Goal: Task Accomplishment & Management: Manage account settings

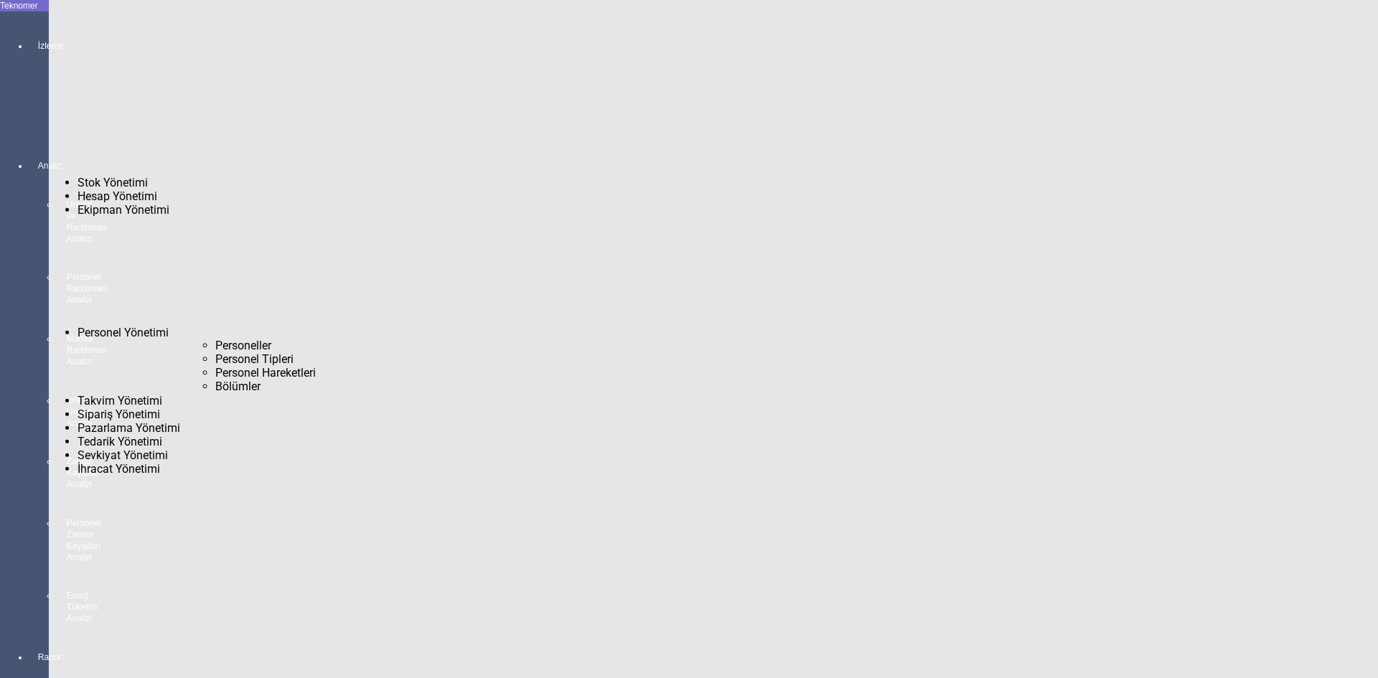
click at [215, 339] on span "Personeller" at bounding box center [243, 346] width 56 height 14
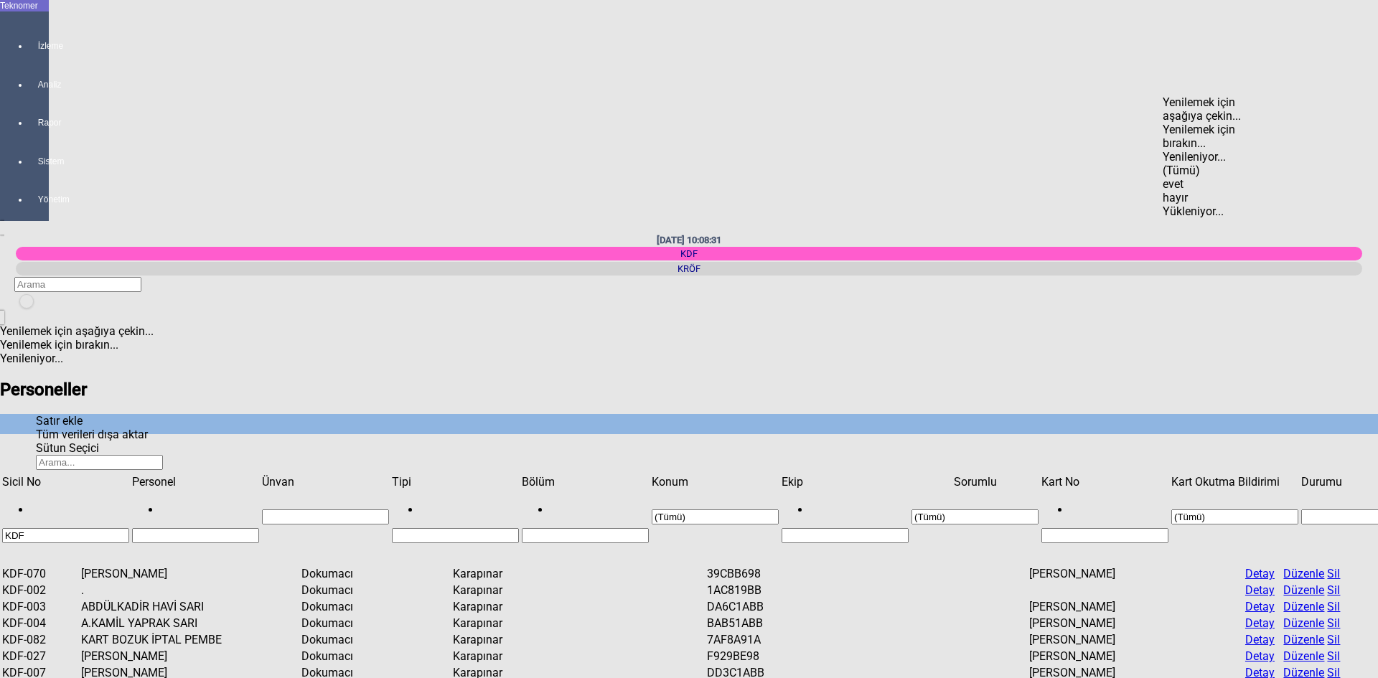
click at [1198, 177] on div "evet" at bounding box center [1218, 184] width 111 height 14
type input "evet"
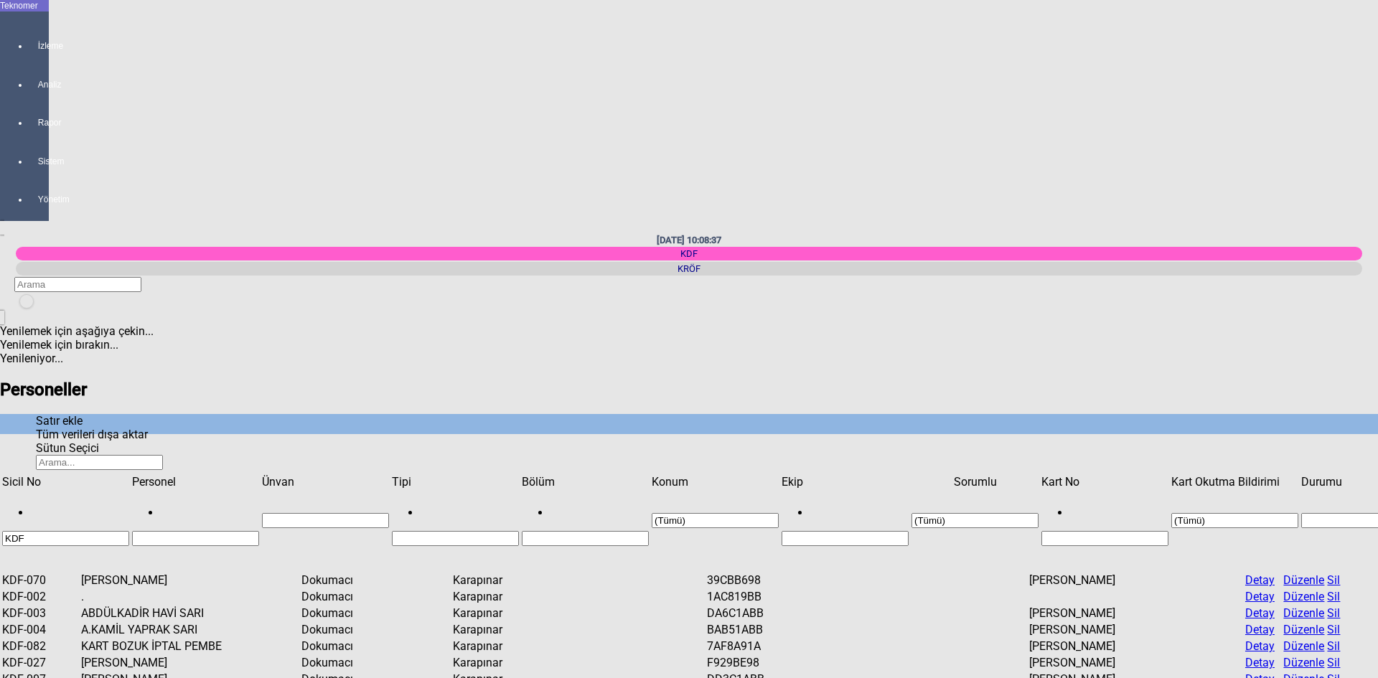
type input "e"
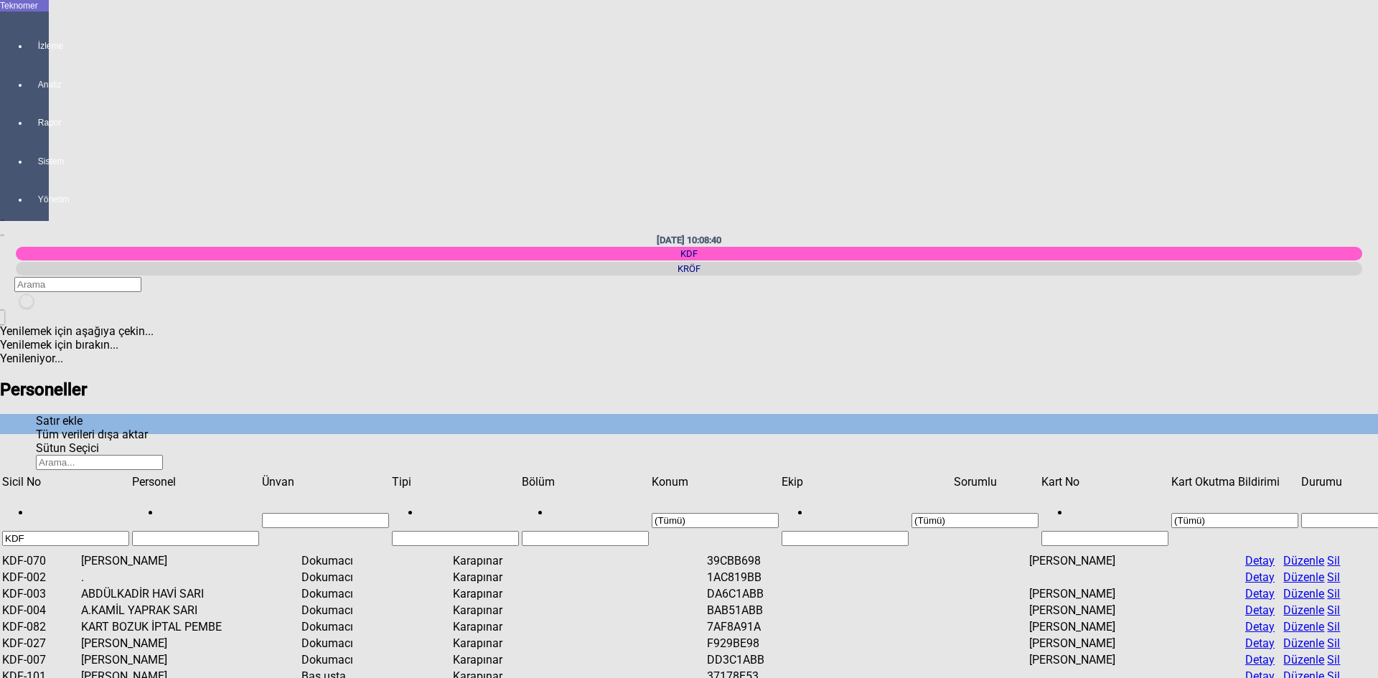
click at [1187, 560] on span "Tablo" at bounding box center [1187, 560] width 0 height 0
click at [1117, 118] on div "Tümünü Seç" at bounding box center [1183, 125] width 181 height 14
click at [1170, 275] on div "Tamam" at bounding box center [1183, 268] width 181 height 14
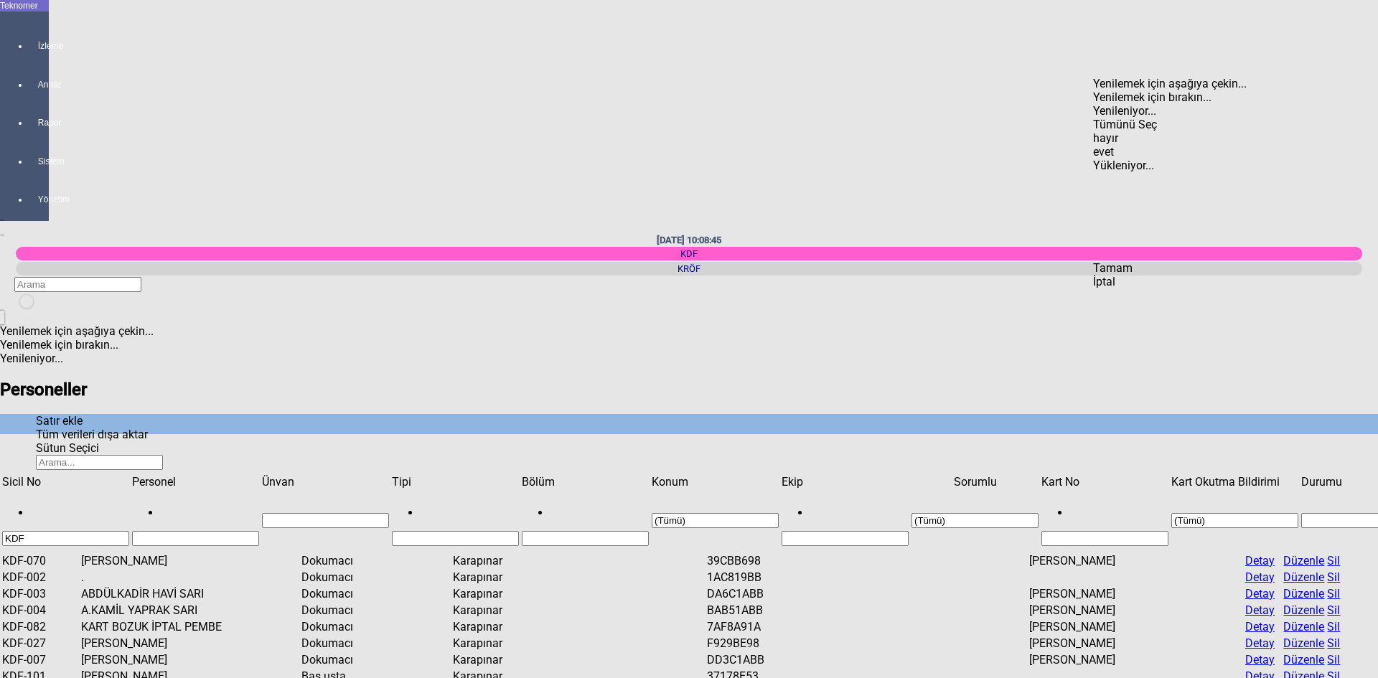
type input "(Tümü)"
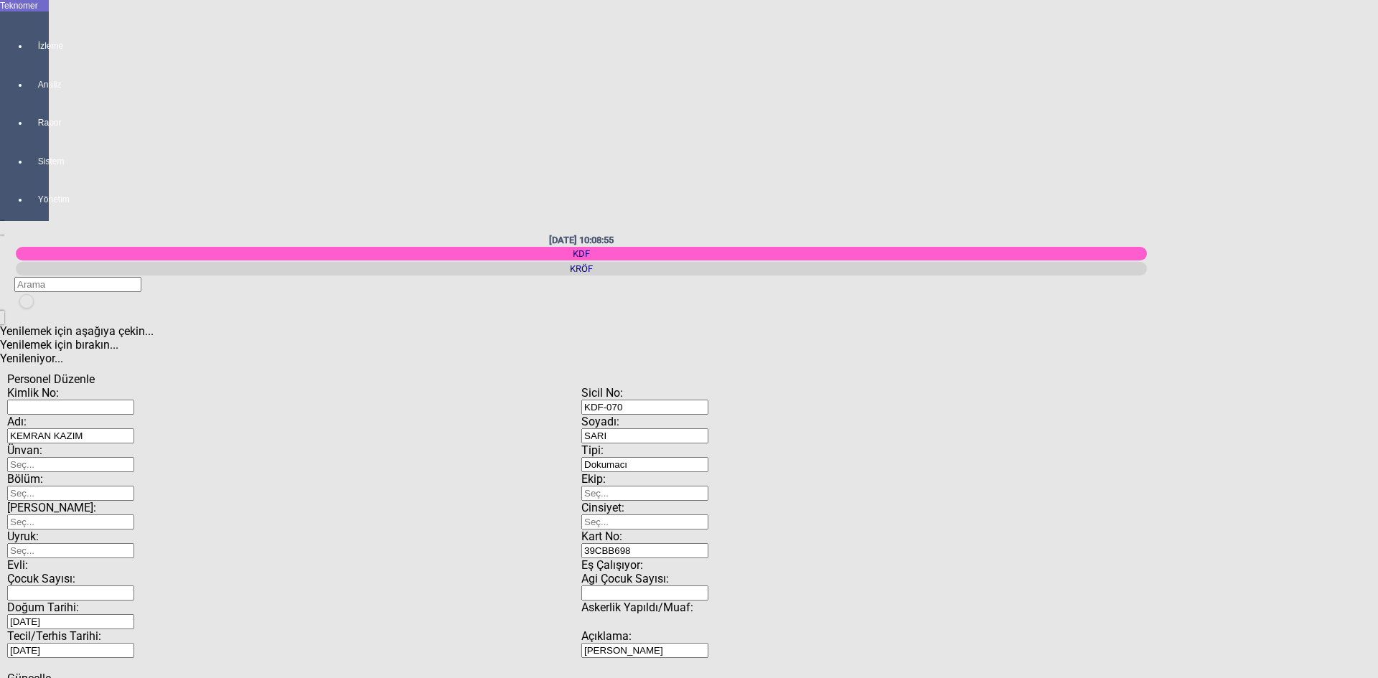
scroll to position [330, 0]
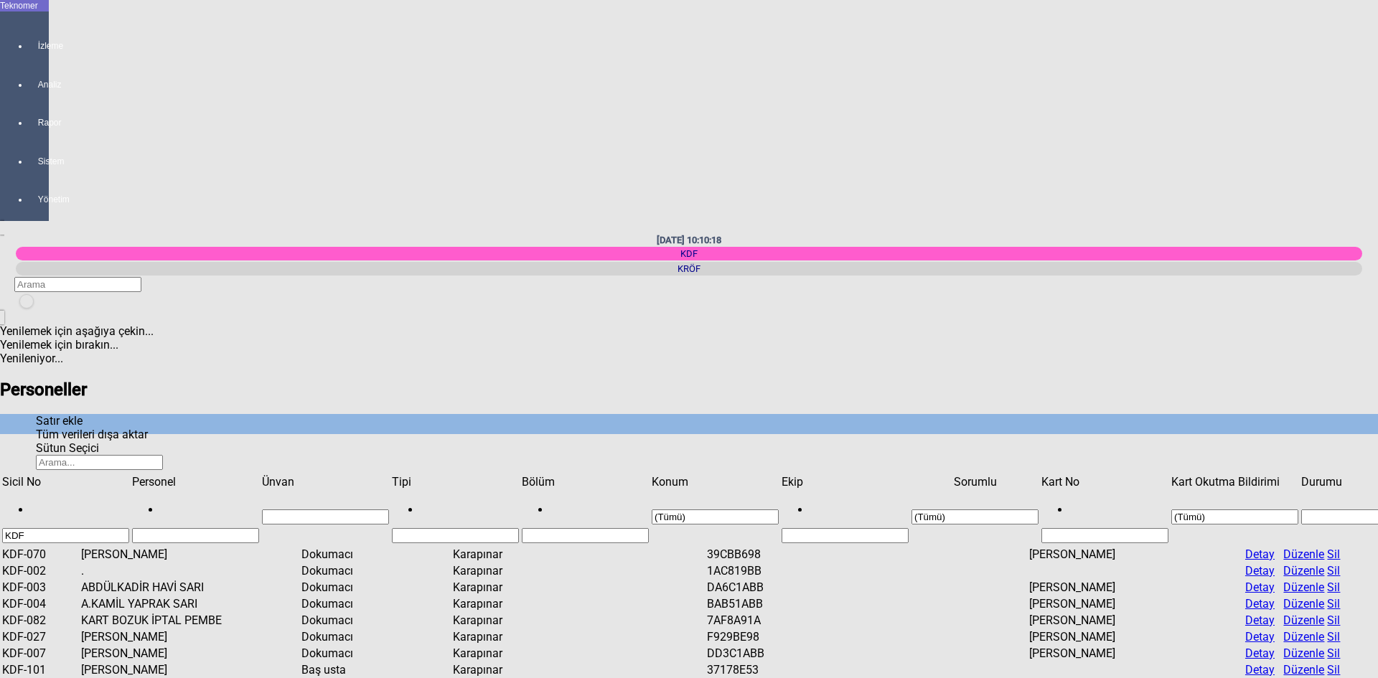
click at [1093, 145] on span "Check State" at bounding box center [1093, 145] width 0 height 0
click at [1132, 275] on span "Tamam" at bounding box center [1112, 268] width 39 height 14
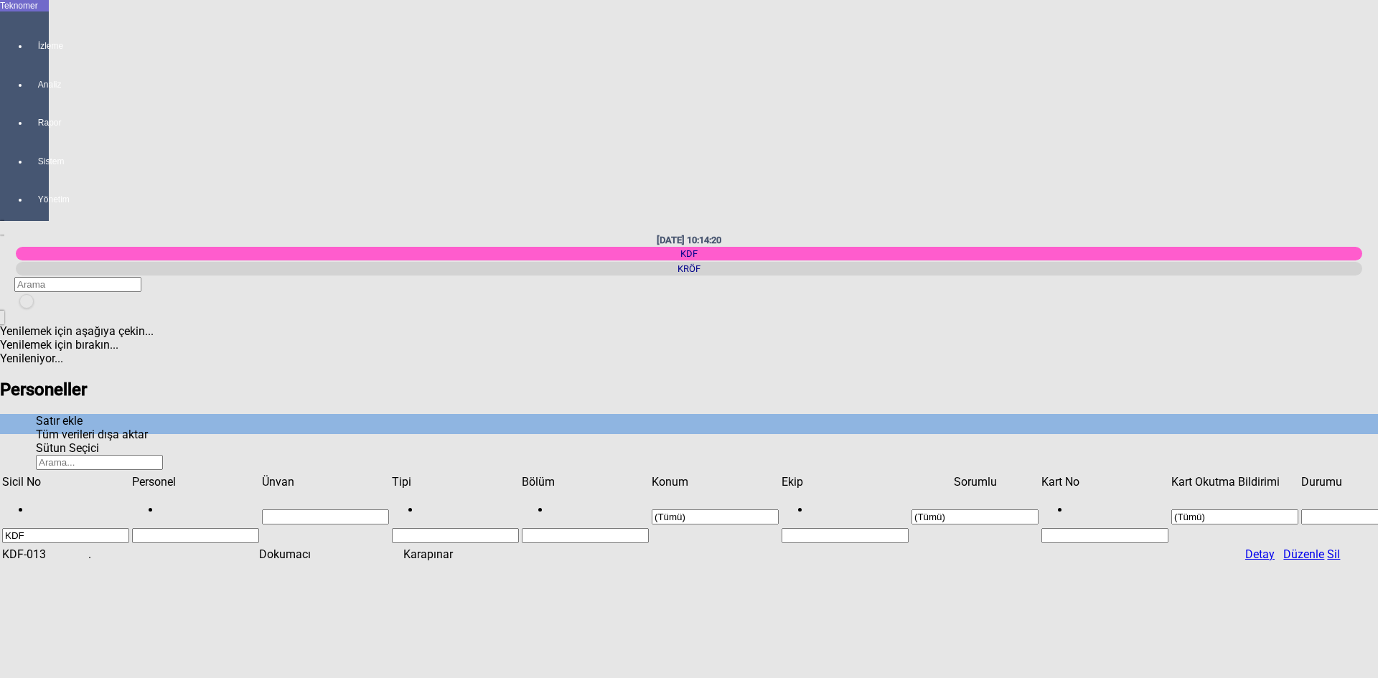
click at [1115, 288] on span "İptal" at bounding box center [1104, 282] width 22 height 14
drag, startPoint x: 1264, startPoint y: 67, endPoint x: 1258, endPoint y: 80, distance: 14.4
click at [1128, 118] on div "Tümünü Seç" at bounding box center [1183, 125] width 181 height 14
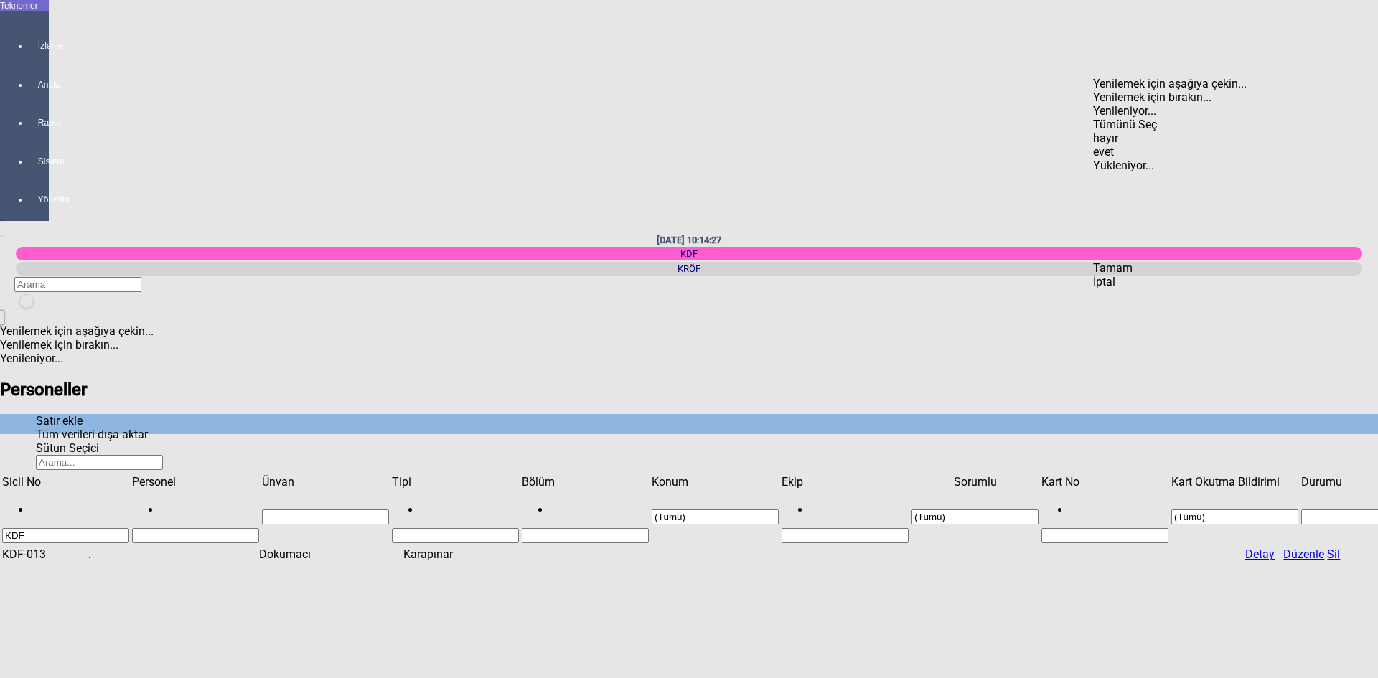
click at [1132, 275] on span "Tamam" at bounding box center [1112, 268] width 39 height 14
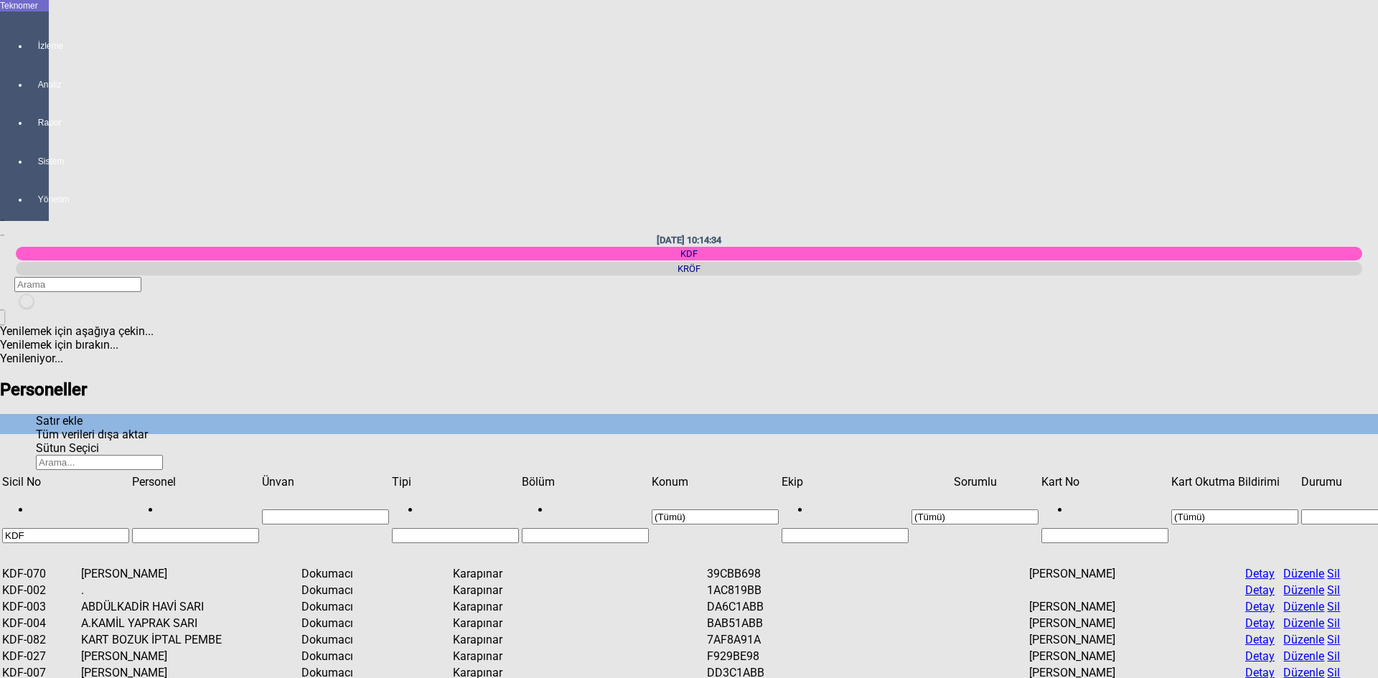
click at [205, 528] on input "Filtre hücresi" at bounding box center [195, 535] width 127 height 15
type input "KART"
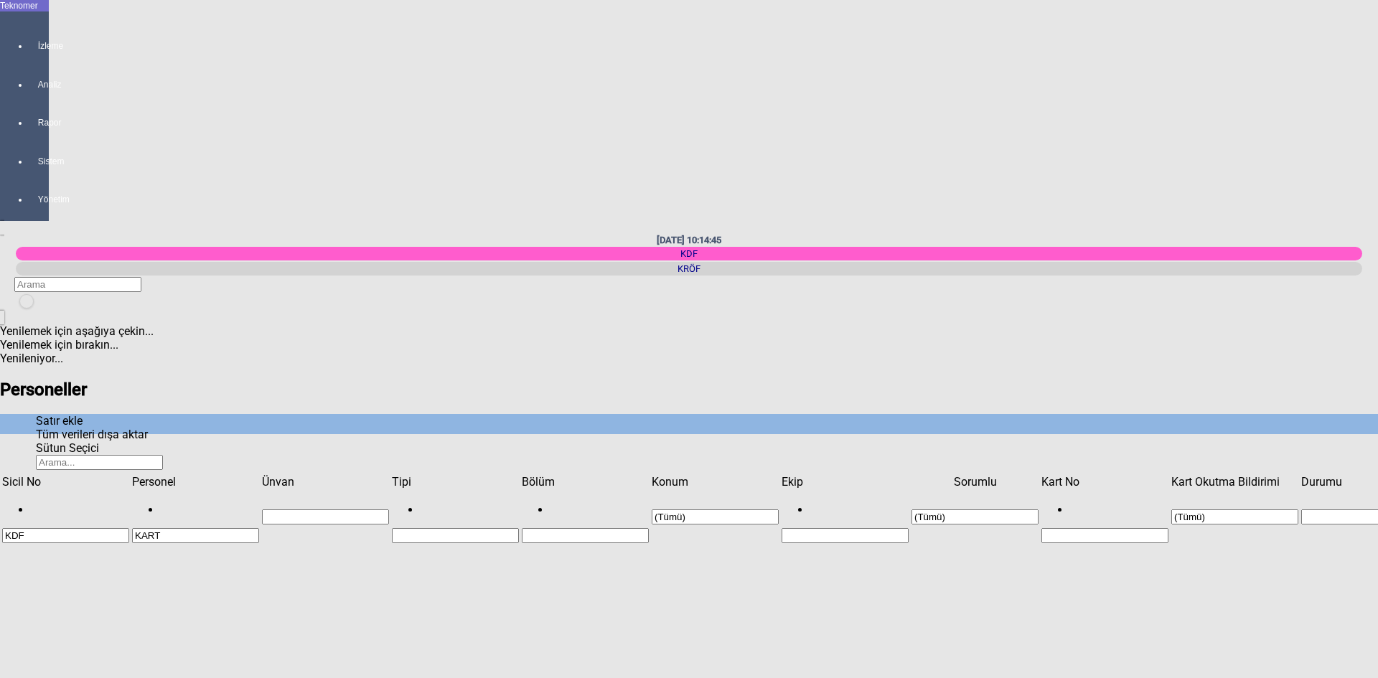
drag, startPoint x: 1313, startPoint y: 393, endPoint x: 1375, endPoint y: 395, distance: 61.7
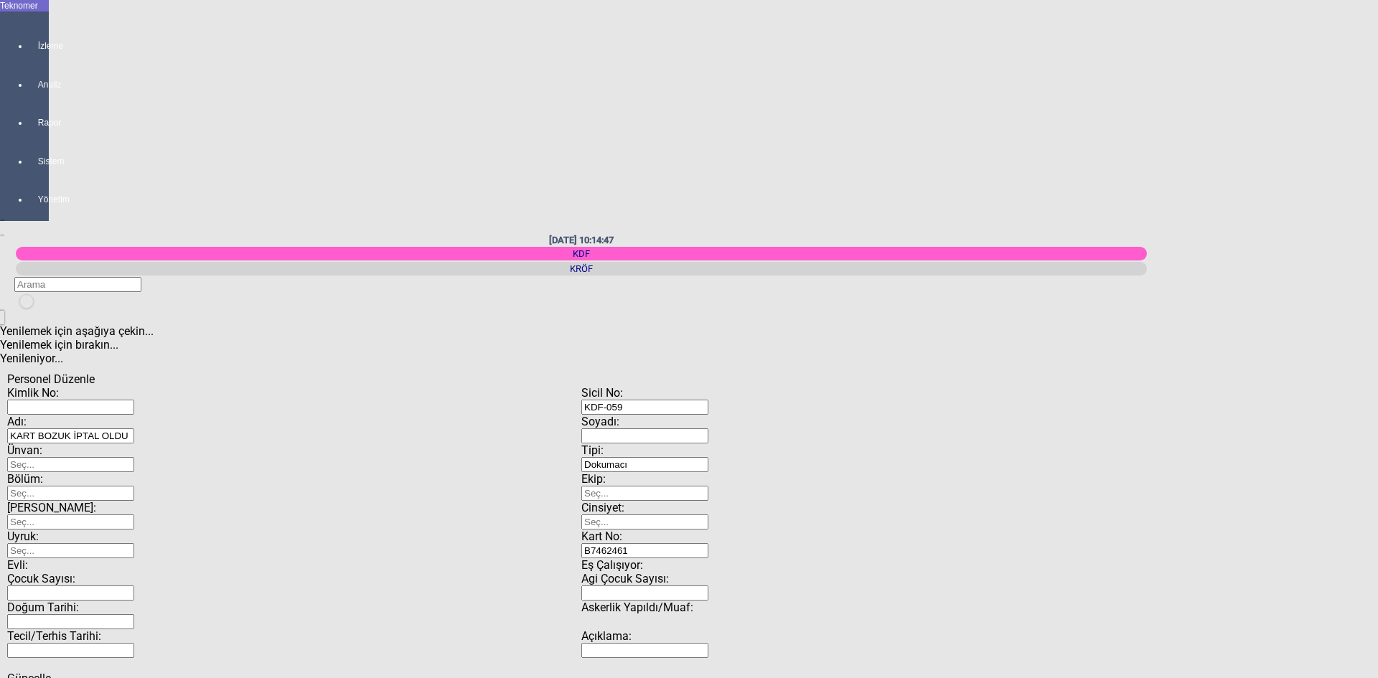
scroll to position [330, 0]
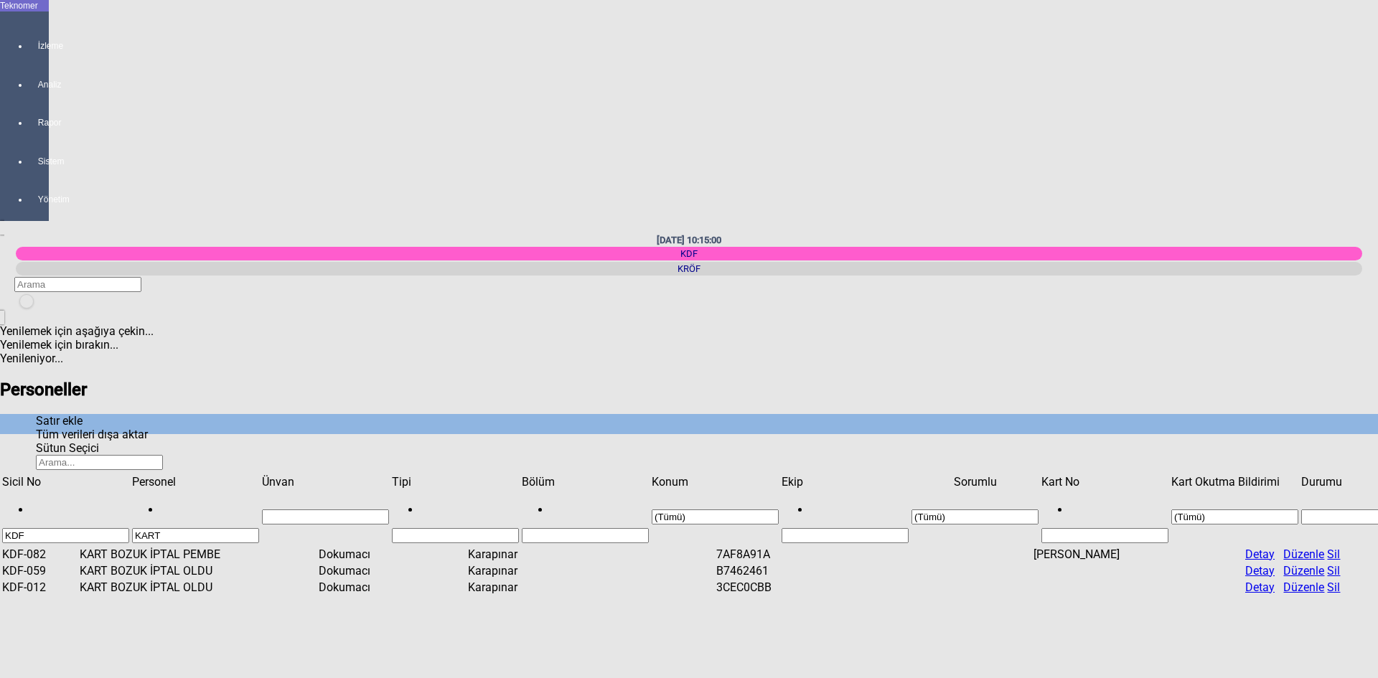
type input "Karapınar"
type input "Dokumacı"
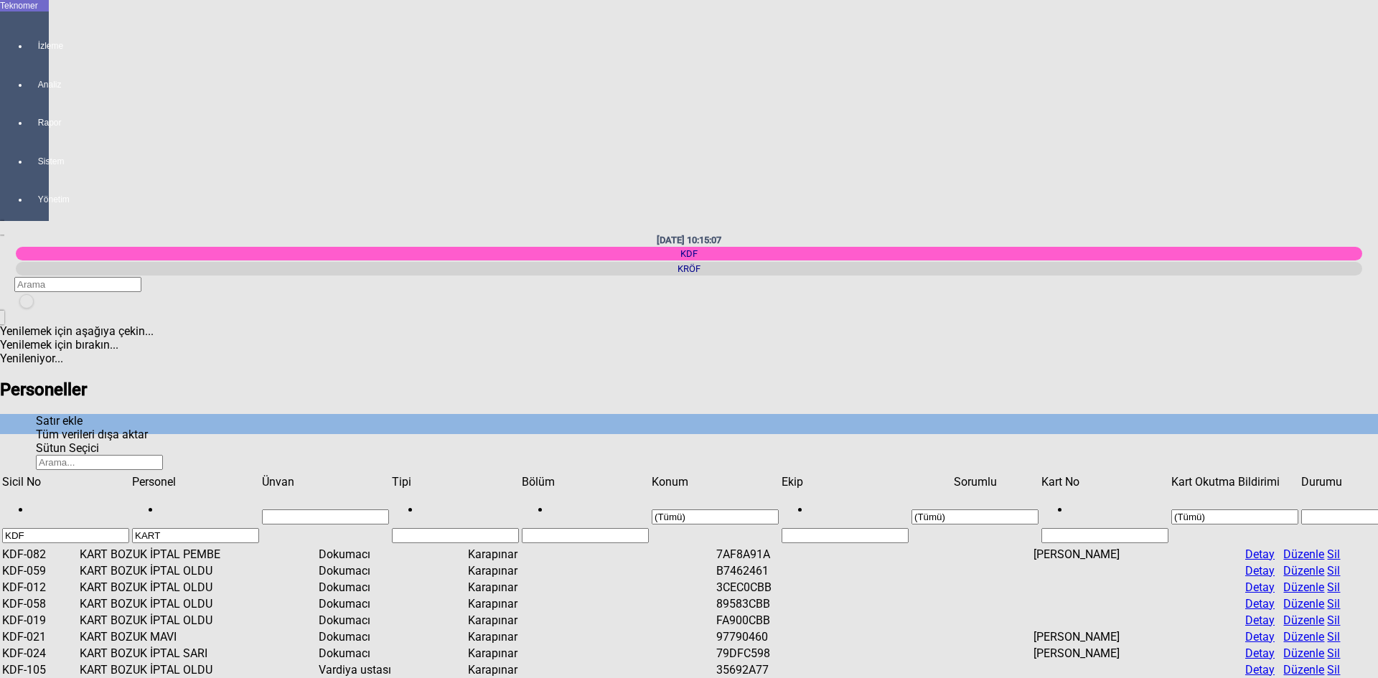
click at [1093, 131] on span "Check State" at bounding box center [1093, 131] width 0 height 0
click at [1132, 275] on span "Tamam" at bounding box center [1112, 268] width 39 height 14
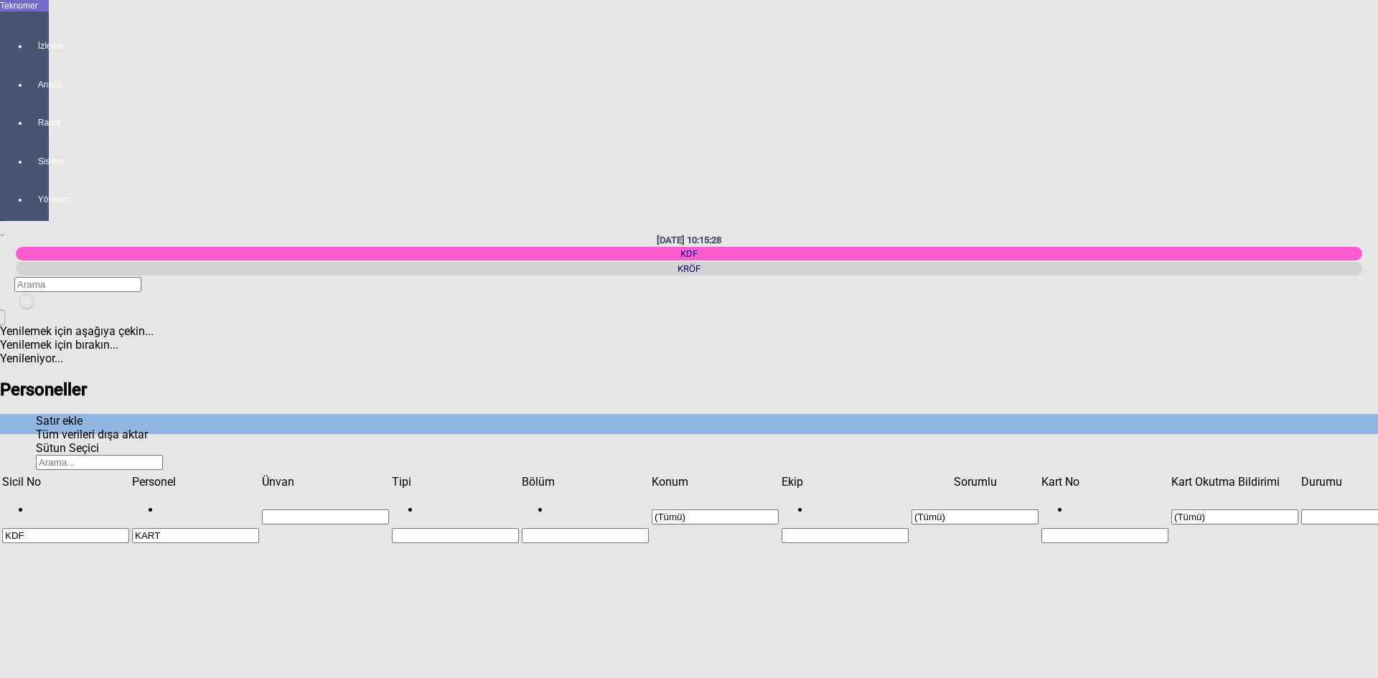
drag, startPoint x: 821, startPoint y: 344, endPoint x: 873, endPoint y: 332, distance: 53.6
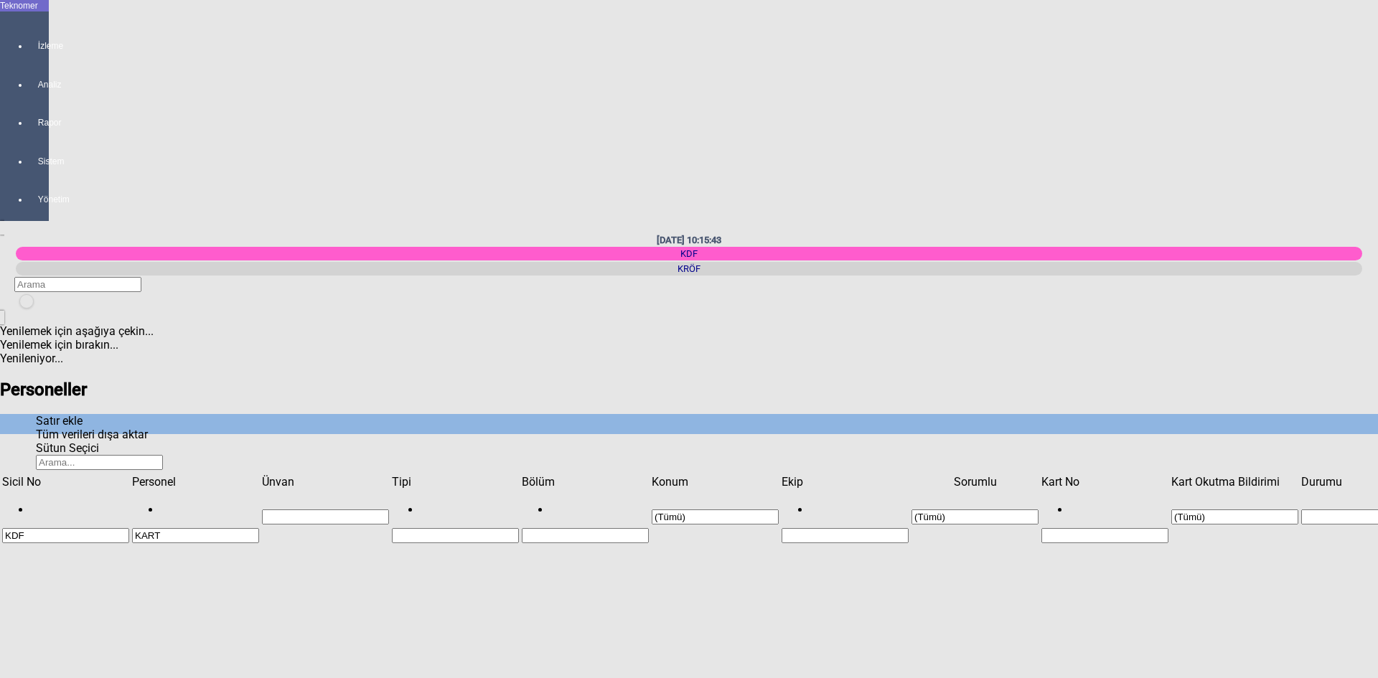
type input "Vardiya ustası"
type input "Karapınar"
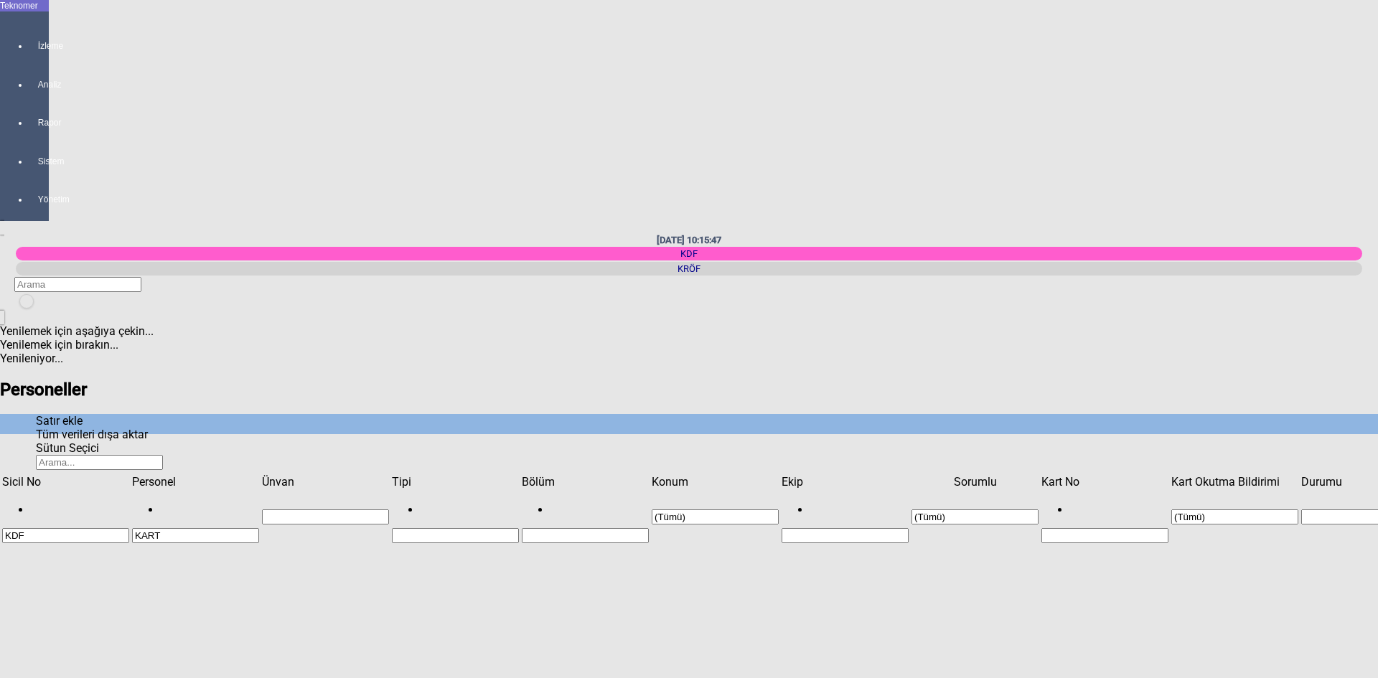
type input "Dokumacı"
type input "Karapınar"
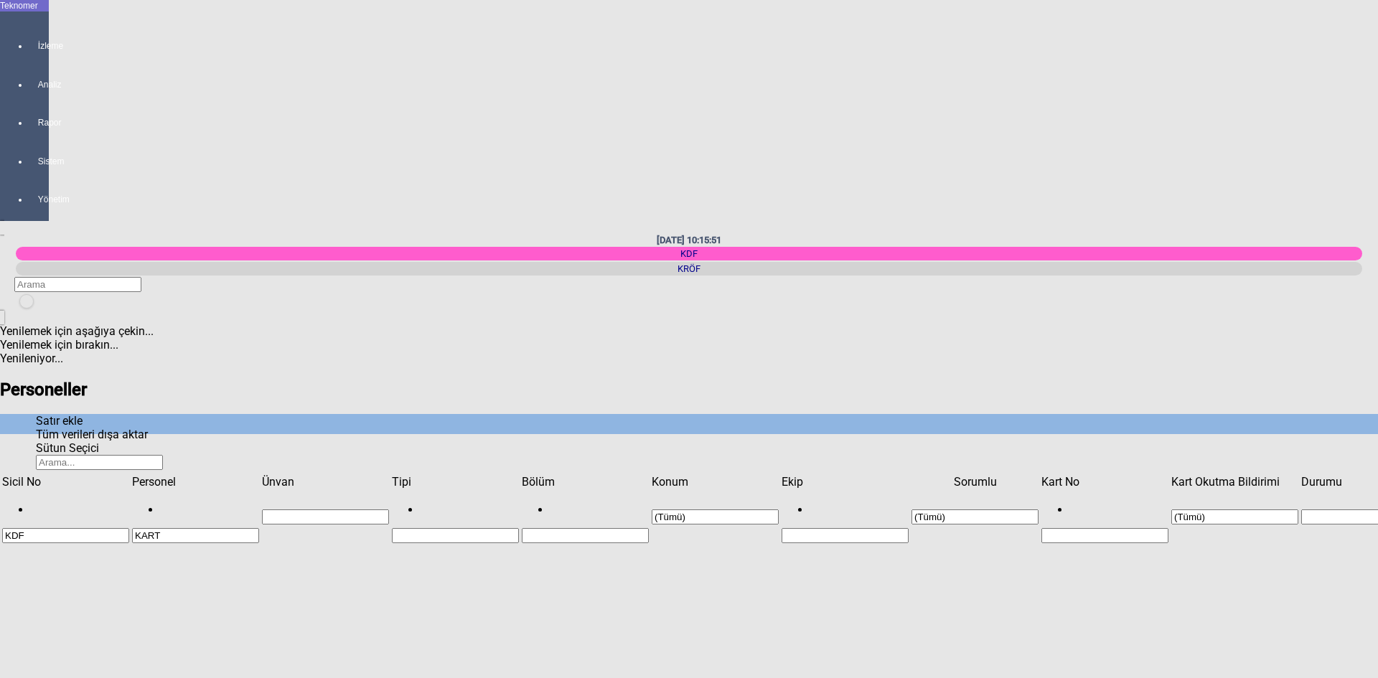
type input "Planlamacı"
type input "Karapınar"
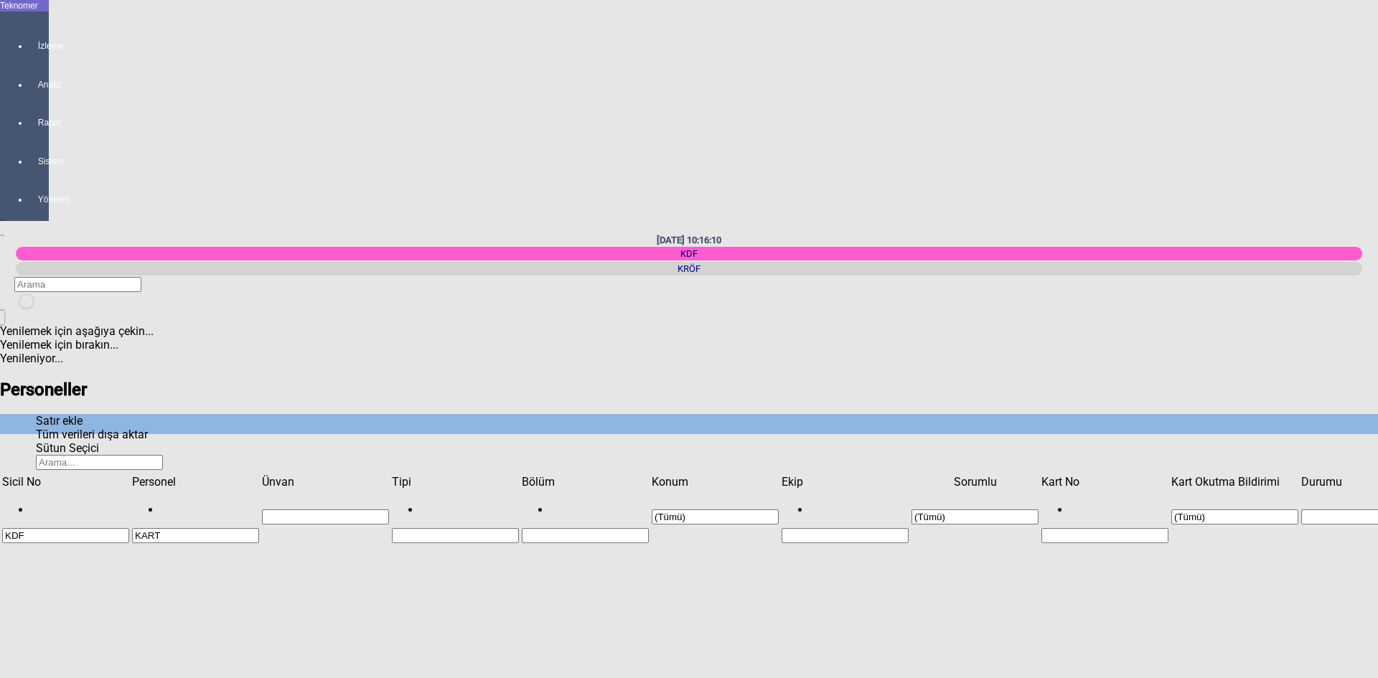
type input "Vardiya ustası"
type input "Karapınar"
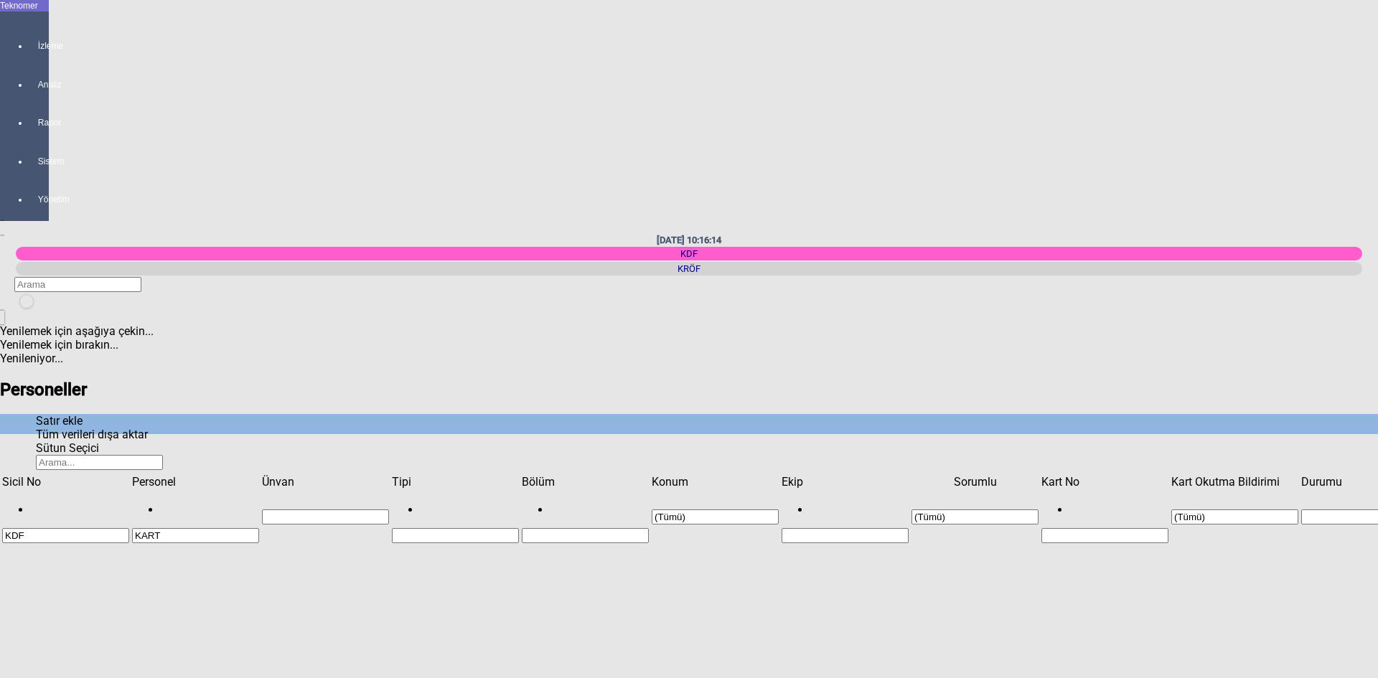
type input "Dokumacı"
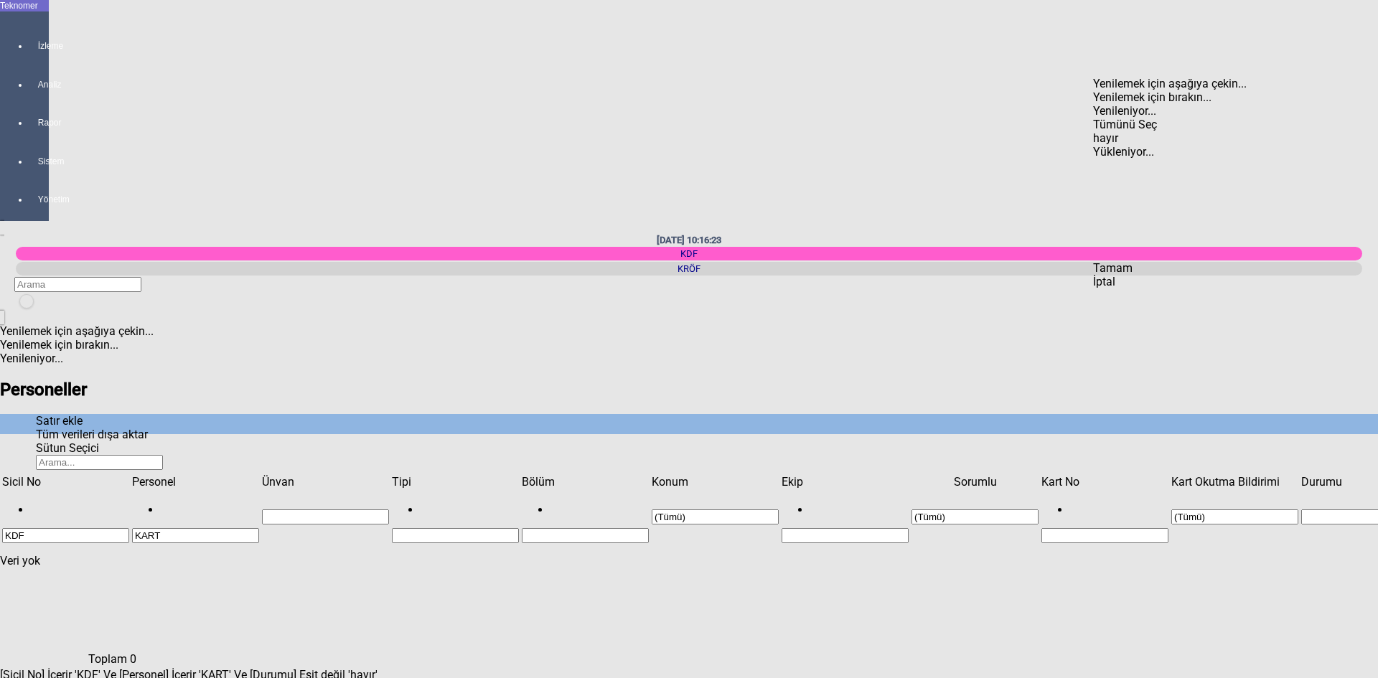
click at [1119, 118] on div "Tümünü Seç" at bounding box center [1183, 125] width 181 height 14
click at [1132, 275] on span "Tamam" at bounding box center [1112, 268] width 39 height 14
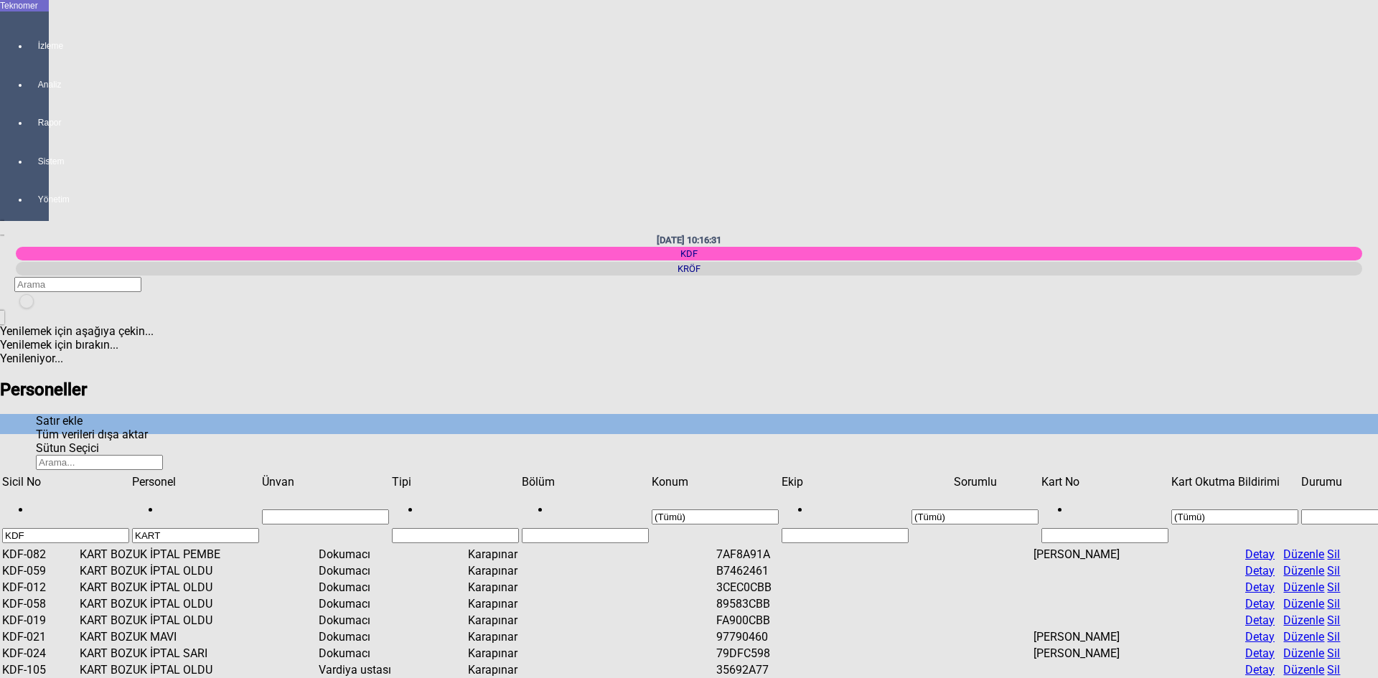
click at [259, 475] on span "Show filter options for column 'Personel'" at bounding box center [259, 475] width 0 height 0
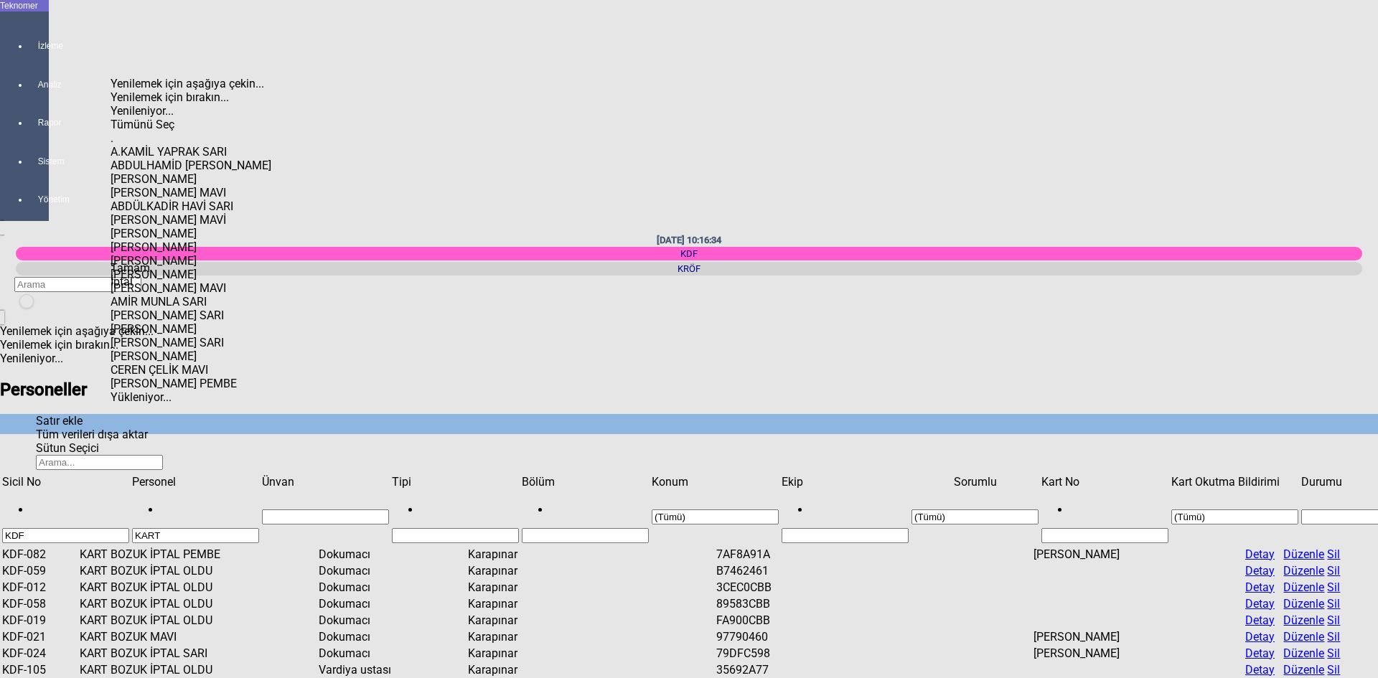
click at [111, 131] on span "Check State" at bounding box center [111, 131] width 0 height 0
click at [137, 149] on div "A.KAMİL YAPRAK SARI" at bounding box center [201, 152] width 181 height 14
click at [150, 275] on span "Tamam" at bounding box center [130, 268] width 39 height 14
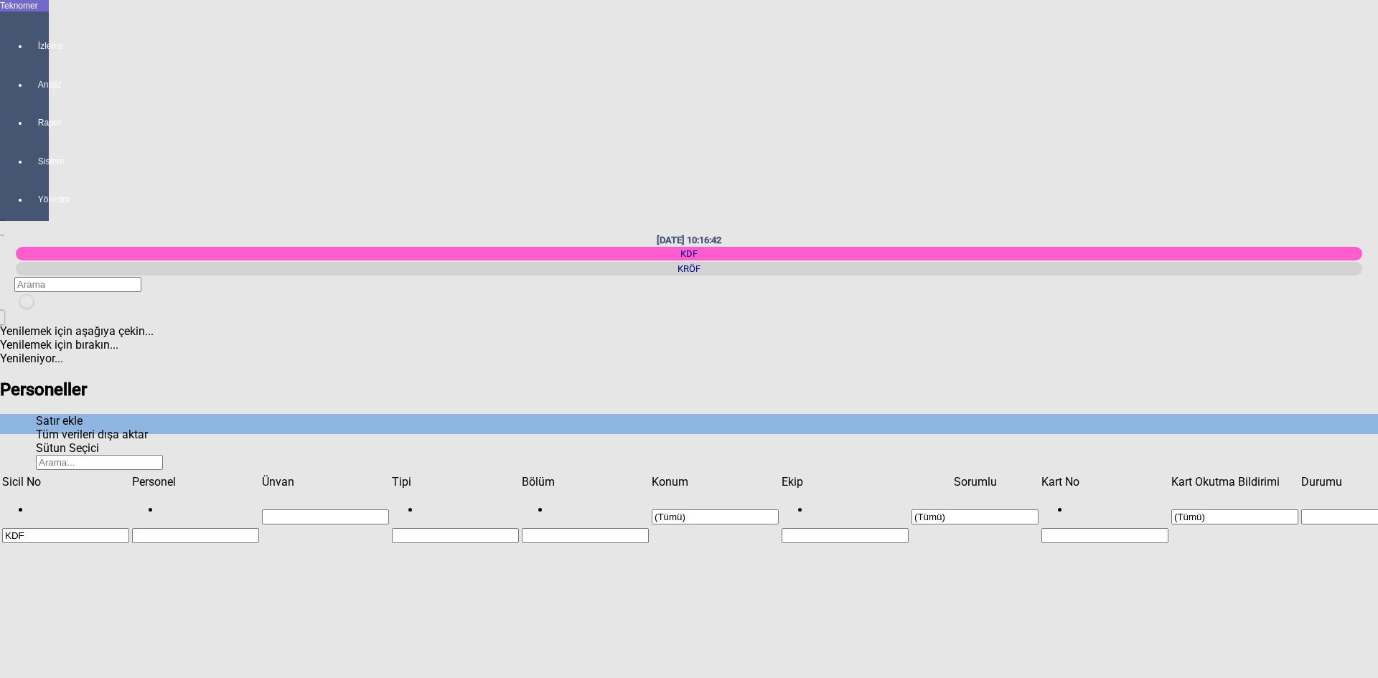
drag, startPoint x: 820, startPoint y: 347, endPoint x: 919, endPoint y: 361, distance: 100.0
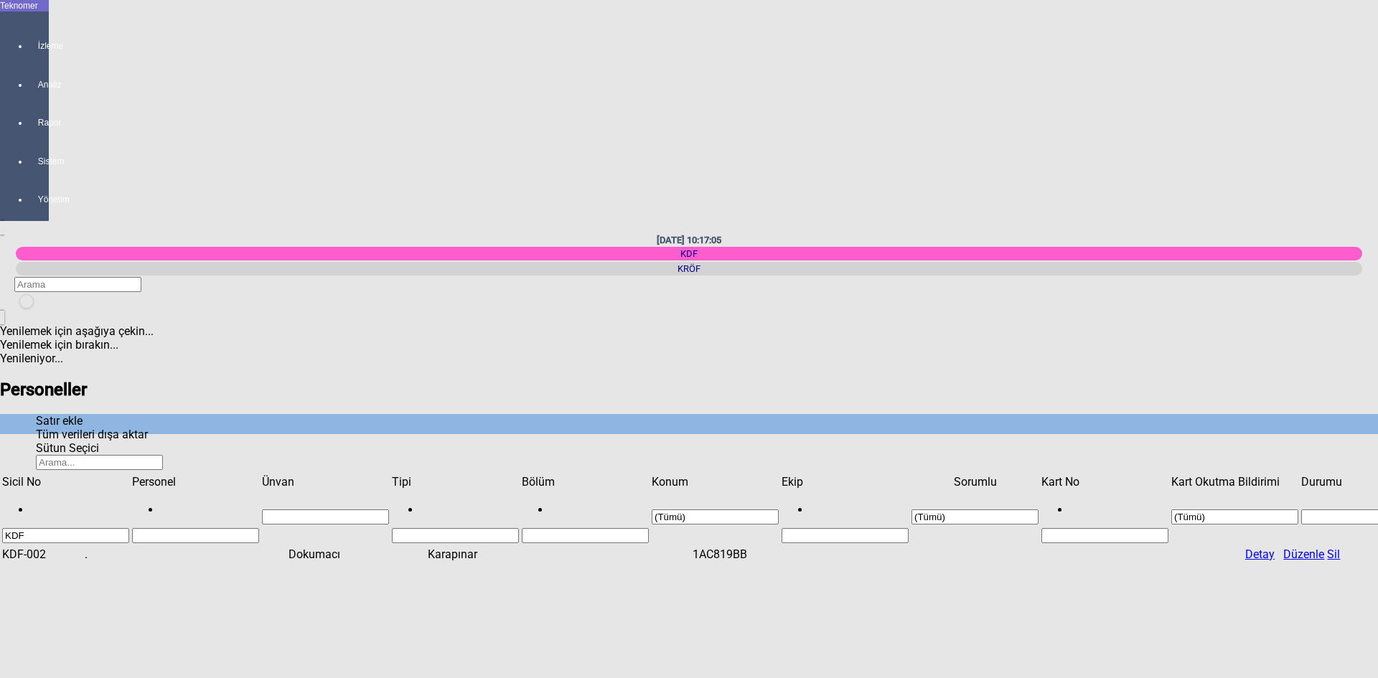
type input "Dokumacı"
type input "Karapınar"
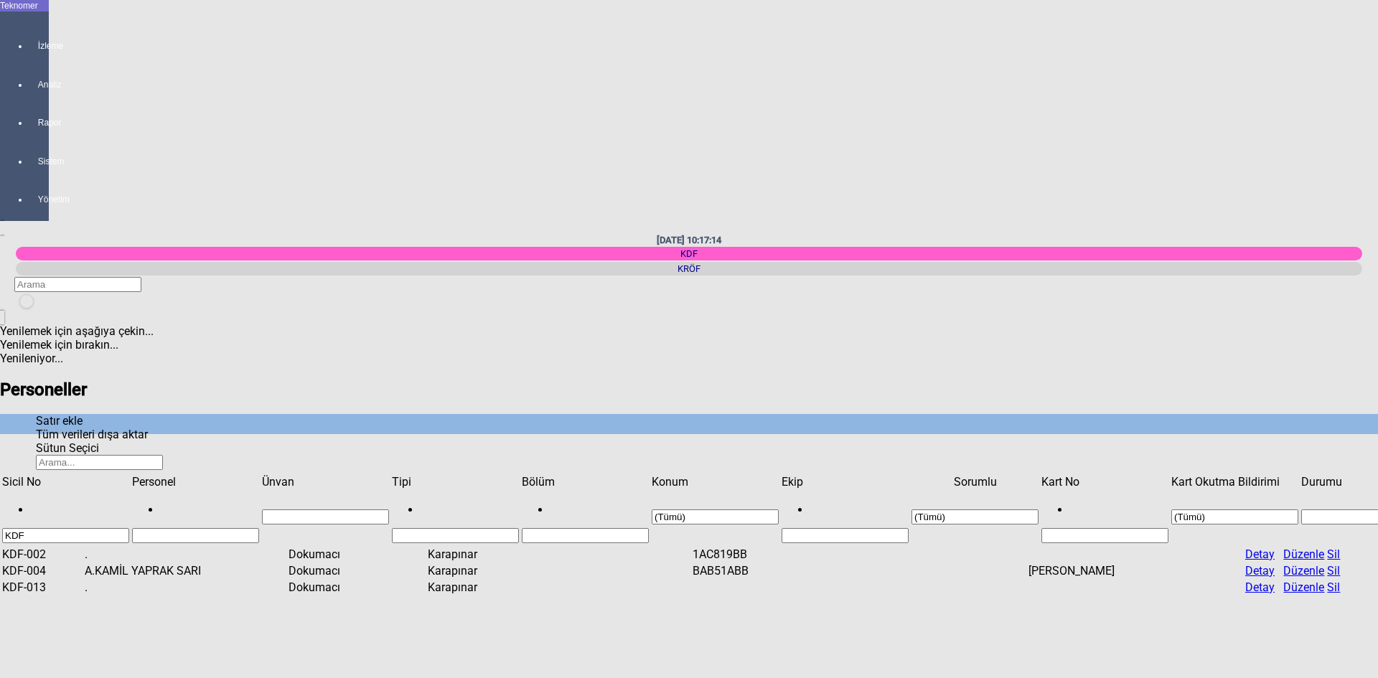
drag, startPoint x: 822, startPoint y: 402, endPoint x: 842, endPoint y: 409, distance: 22.0
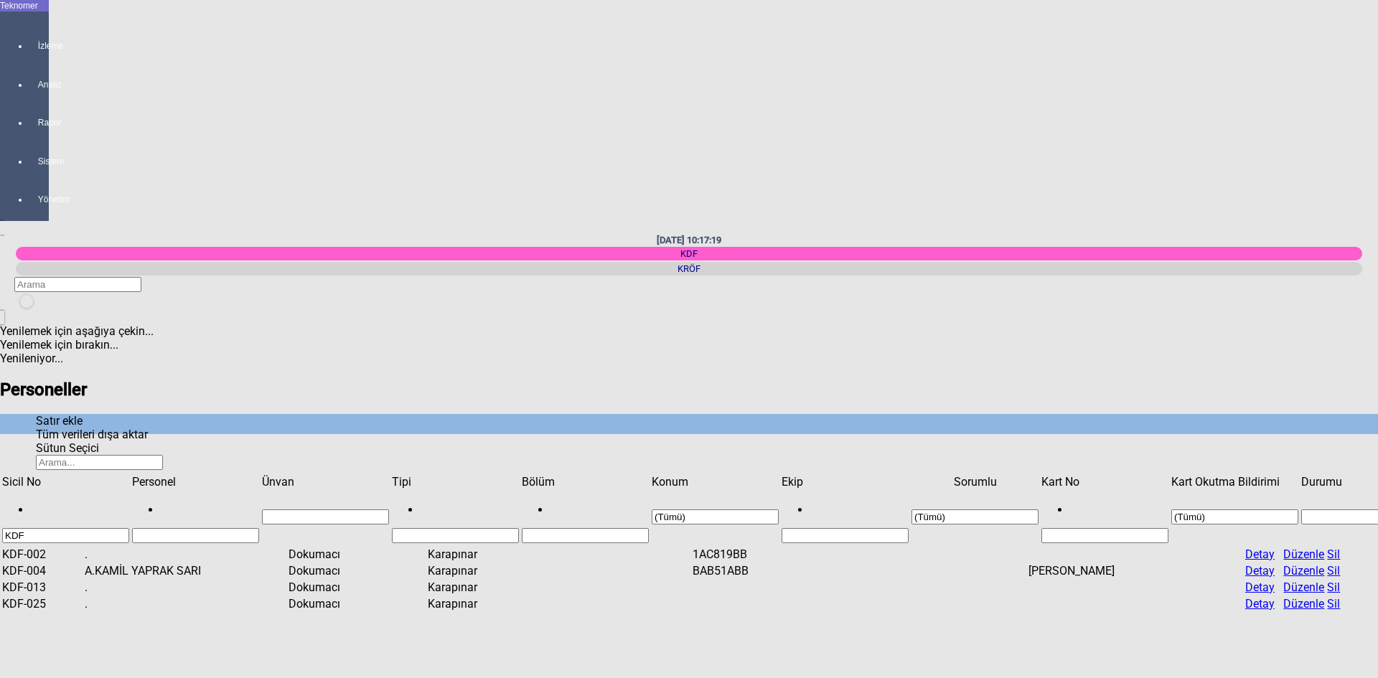
drag, startPoint x: 1315, startPoint y: 472, endPoint x: 1352, endPoint y: 469, distance: 36.8
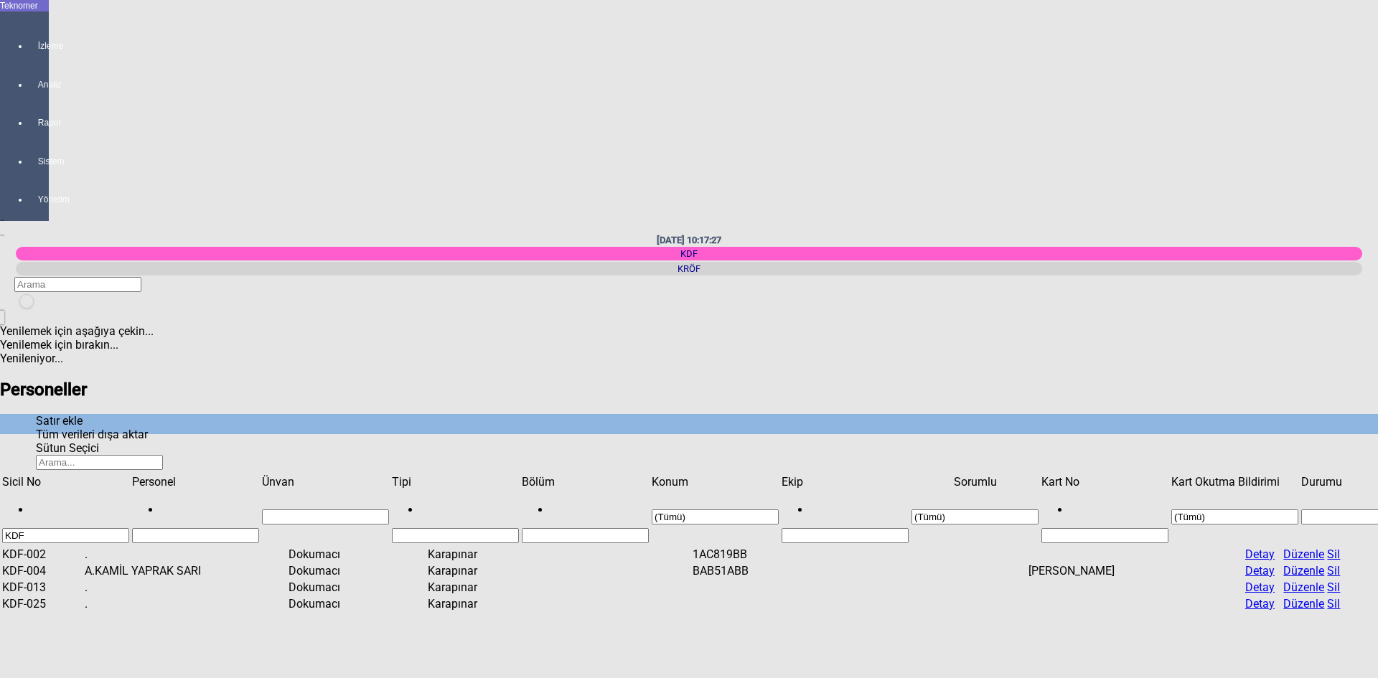
type input "Karapınar"
type input "Dokumacı"
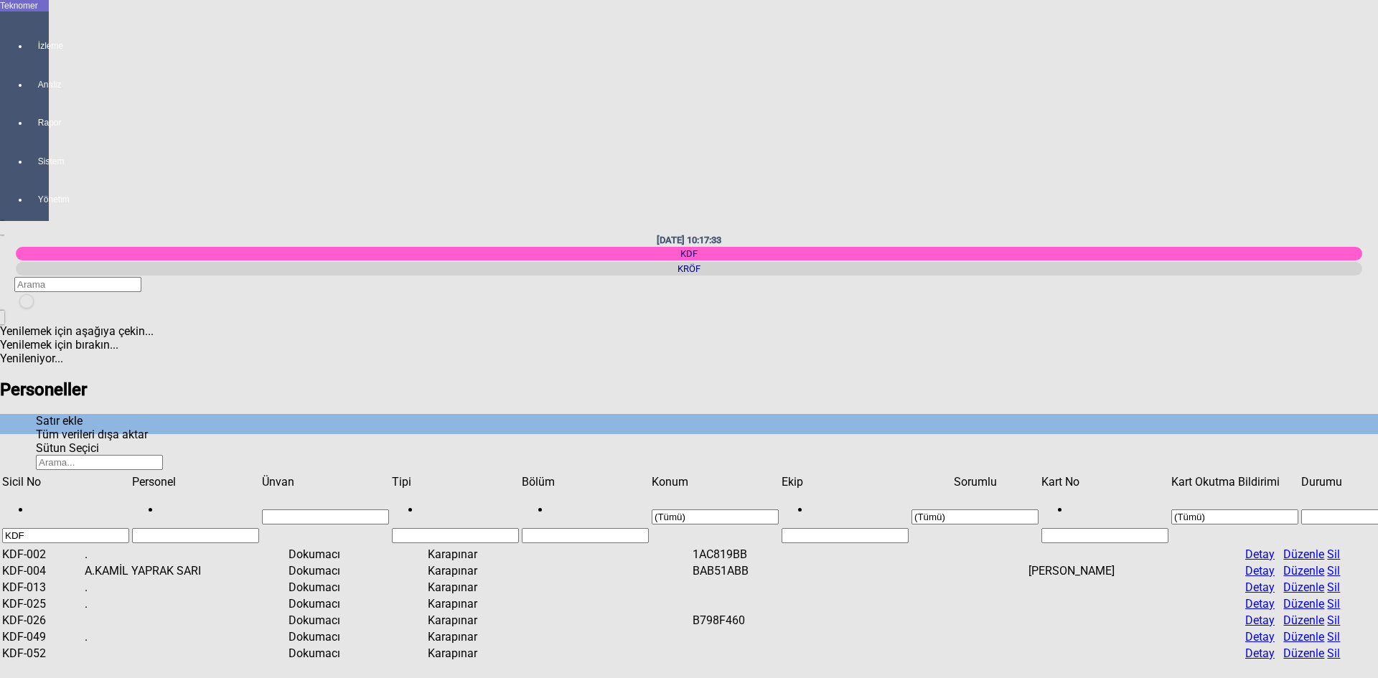
type input "Karapınar"
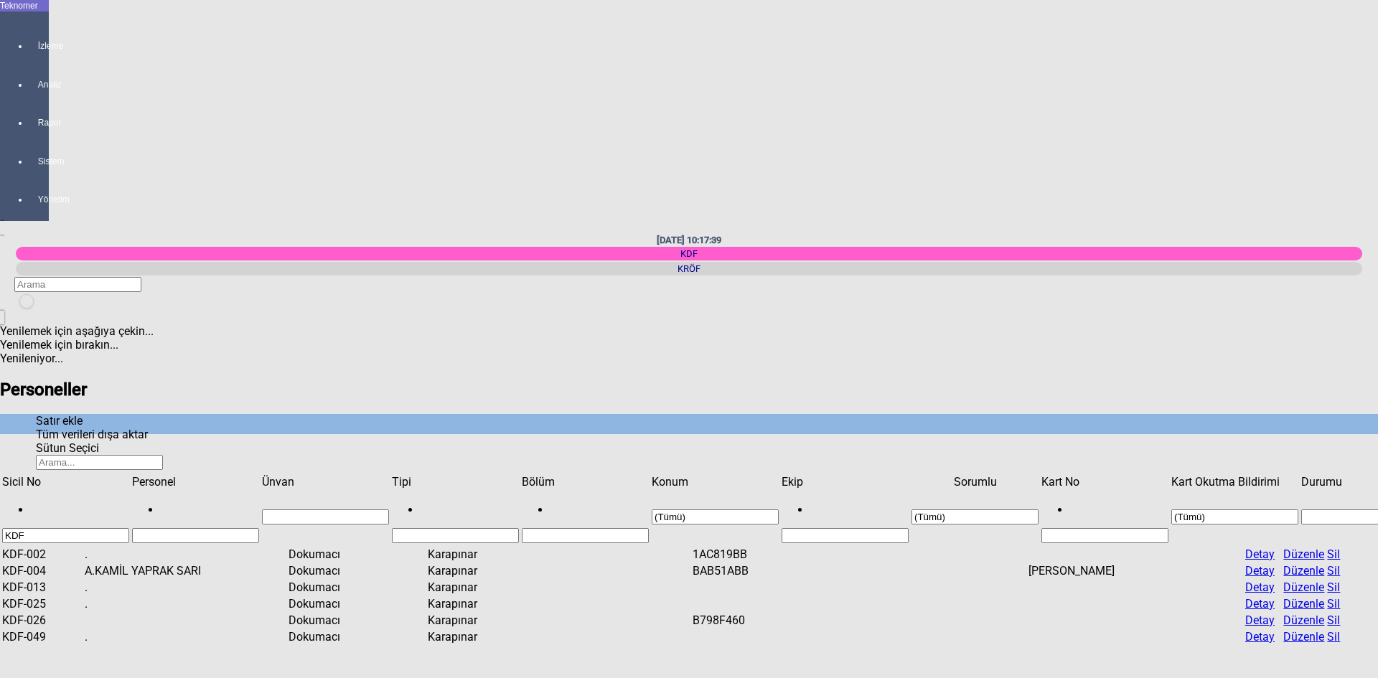
type input "Dokumacı"
drag, startPoint x: 1300, startPoint y: 512, endPoint x: 1288, endPoint y: 513, distance: 11.6
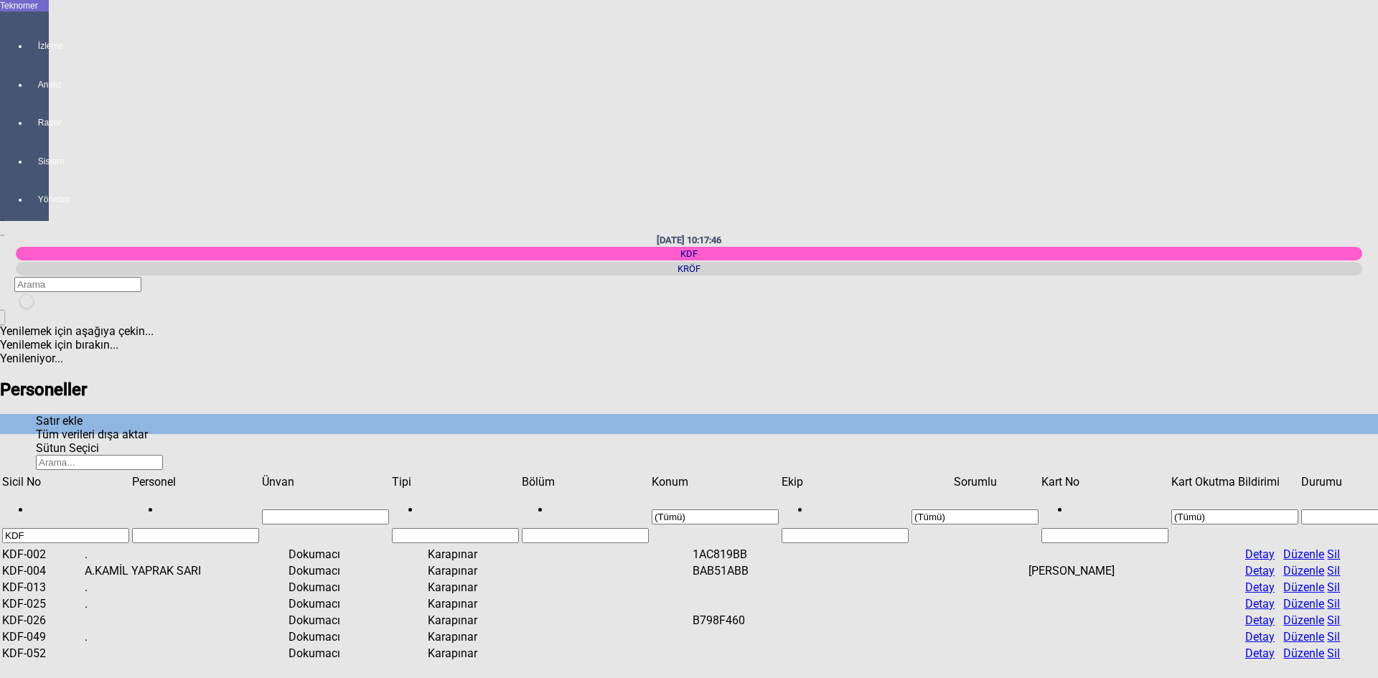
click at [663, 337] on div "Evet" at bounding box center [1291, 330] width 1378 height 14
click at [624, 337] on span "Evet" at bounding box center [613, 330] width 22 height 14
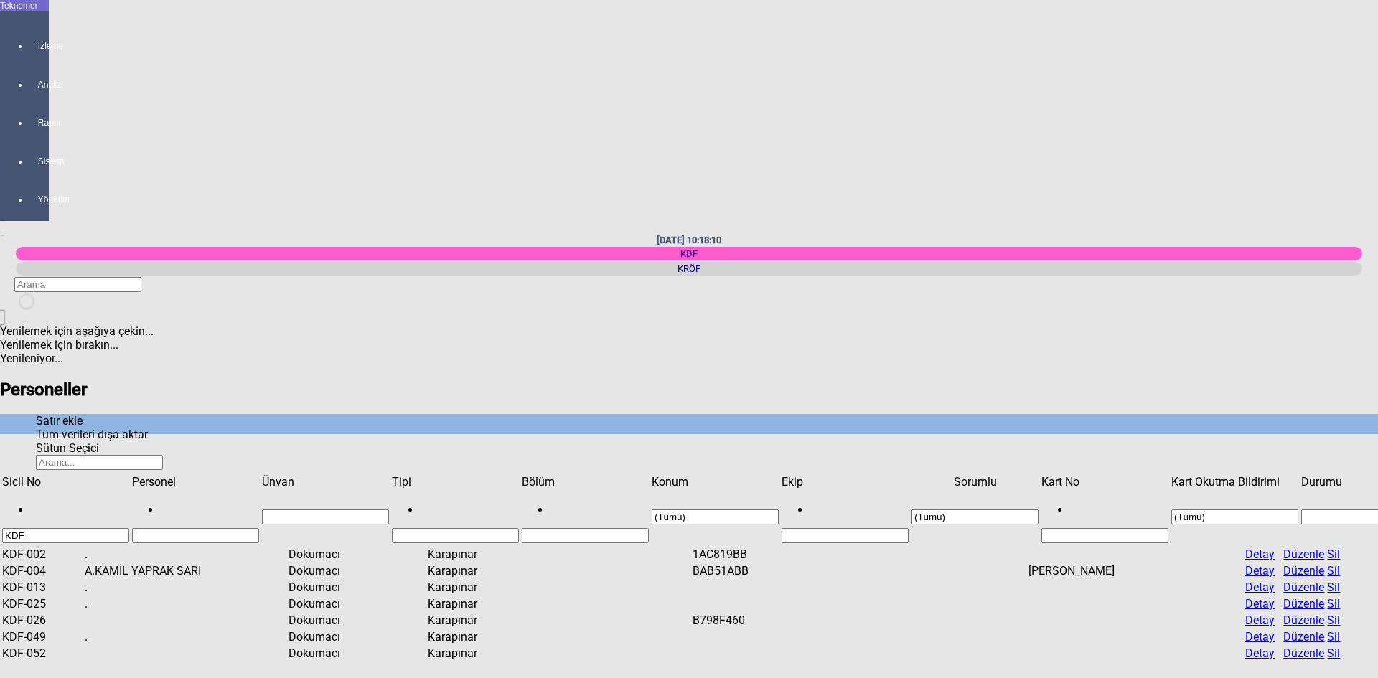
click at [624, 337] on span "Evet" at bounding box center [613, 330] width 22 height 14
click at [259, 475] on span "Show filter options for column 'Personel'" at bounding box center [259, 475] width 0 height 0
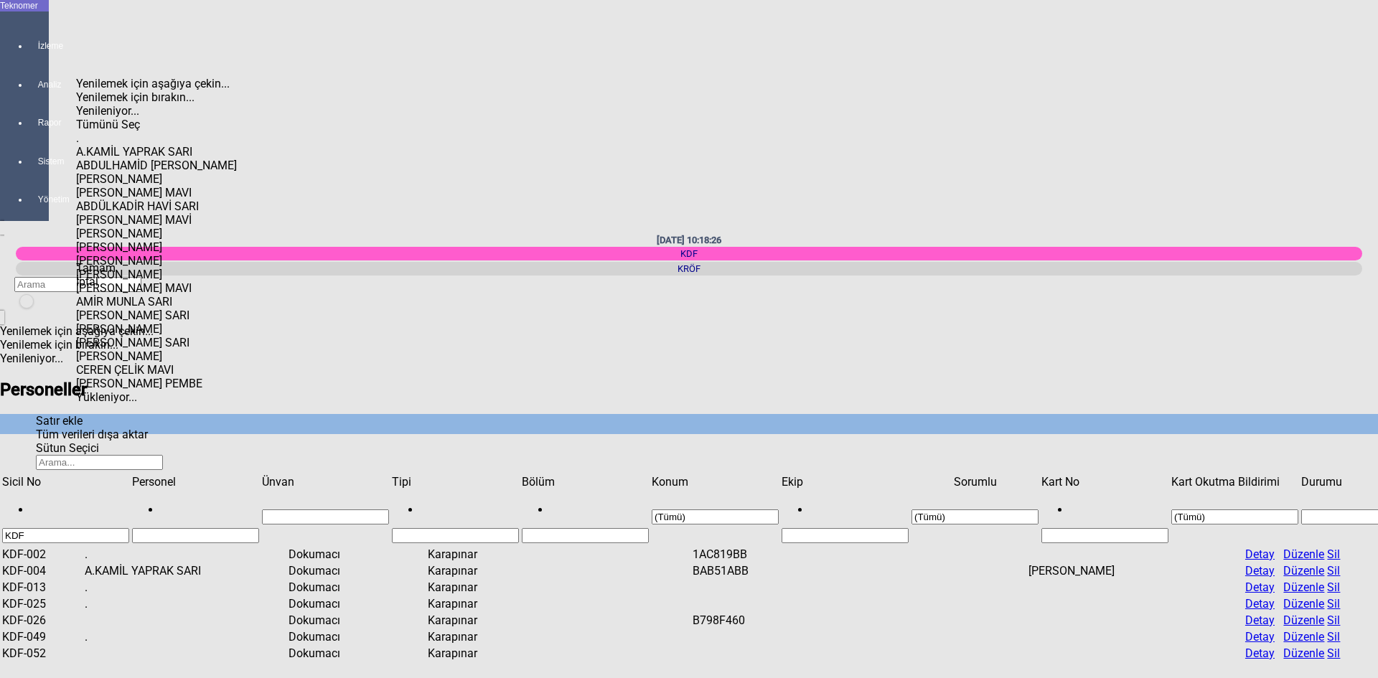
click at [76, 118] on span "Select All" at bounding box center [76, 118] width 0 height 0
click at [116, 275] on span "Tamam" at bounding box center [95, 268] width 39 height 14
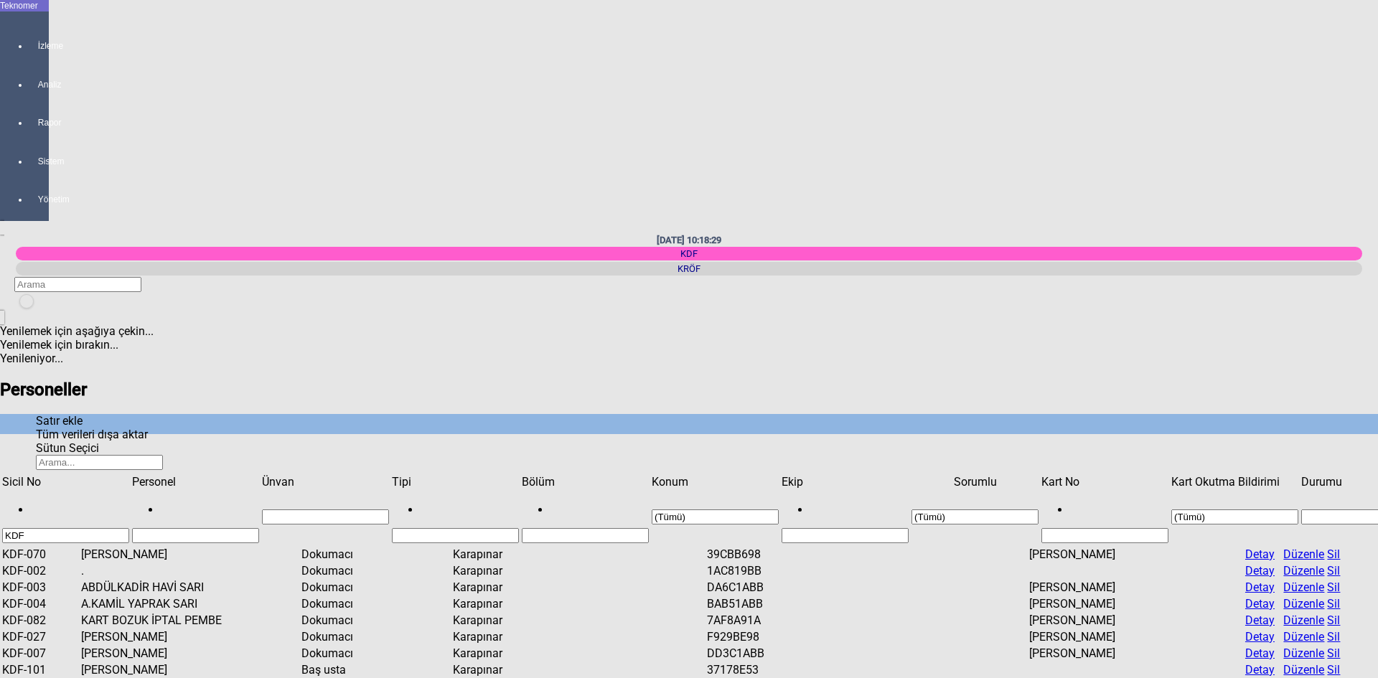
click at [1093, 145] on span "Check State" at bounding box center [1093, 145] width 0 height 0
click at [1132, 275] on span "Tamam" at bounding box center [1112, 268] width 39 height 14
